Goal: Navigation & Orientation: Find specific page/section

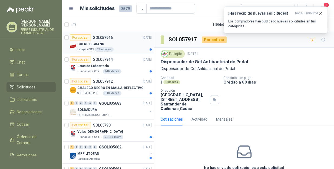
click at [124, 45] on div "COFRE LEGRAND" at bounding box center [114, 44] width 74 height 6
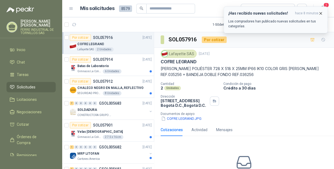
click at [319, 14] on icon "button" at bounding box center [320, 13] width 5 height 5
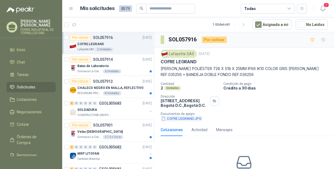
click at [180, 119] on button "COFRE LEGRAND.JPG" at bounding box center [180, 119] width 41 height 6
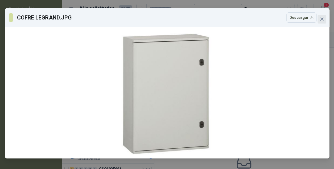
click at [321, 21] on icon "close" at bounding box center [321, 19] width 4 height 4
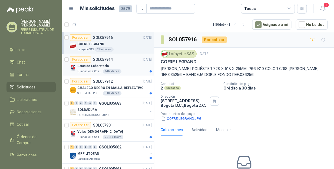
click at [121, 67] on div "Batas de Laboratorio" at bounding box center [114, 66] width 74 height 6
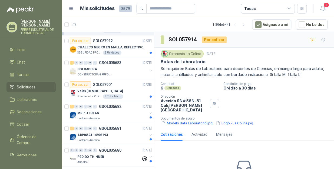
scroll to position [49, 0]
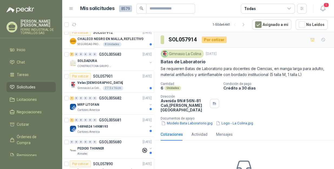
click at [121, 67] on div "CONSTRUCTORA GRUPO FIP" at bounding box center [112, 66] width 70 height 4
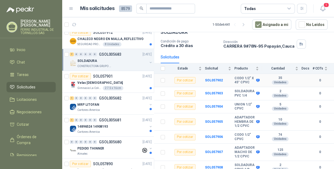
scroll to position [34, 0]
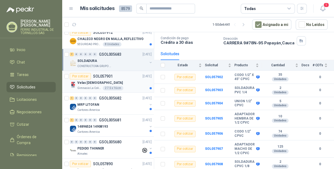
click at [94, 86] on p "Gimnasio La Colina" at bounding box center [89, 88] width 24 height 4
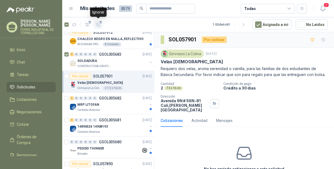
click at [97, 22] on button "7" at bounding box center [98, 24] width 9 height 9
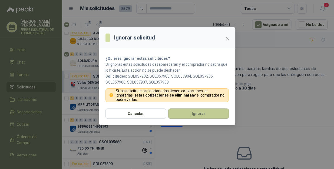
click at [187, 115] on button "Ignorar" at bounding box center [198, 113] width 60 height 10
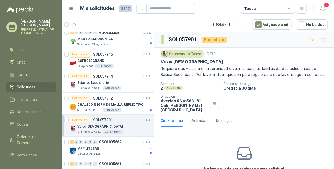
scroll to position [115, 0]
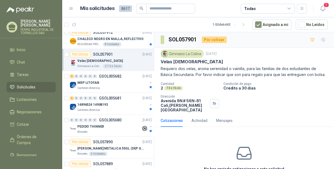
click at [93, 58] on p "Velas [DEMOGRAPHIC_DATA]" at bounding box center [99, 60] width 45 height 5
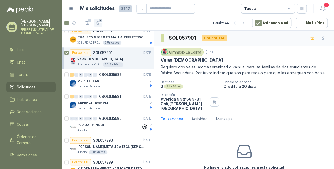
click at [102, 23] on button "1" at bounding box center [98, 23] width 9 height 9
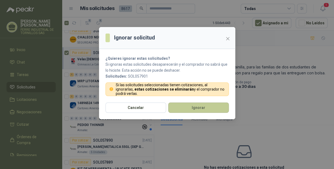
click at [211, 109] on button "Ignorar" at bounding box center [198, 107] width 60 height 10
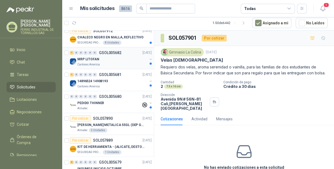
click at [115, 63] on div "Cartones America" at bounding box center [112, 64] width 70 height 4
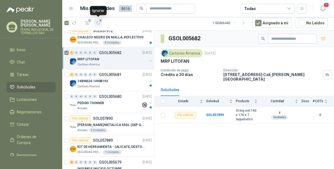
click at [100, 24] on button "1" at bounding box center [98, 23] width 9 height 9
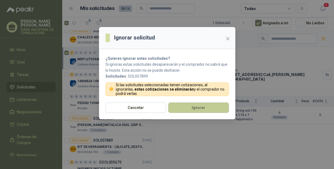
click at [186, 110] on button "Ignorar" at bounding box center [198, 107] width 60 height 10
